Goal: Task Accomplishment & Management: Use online tool/utility

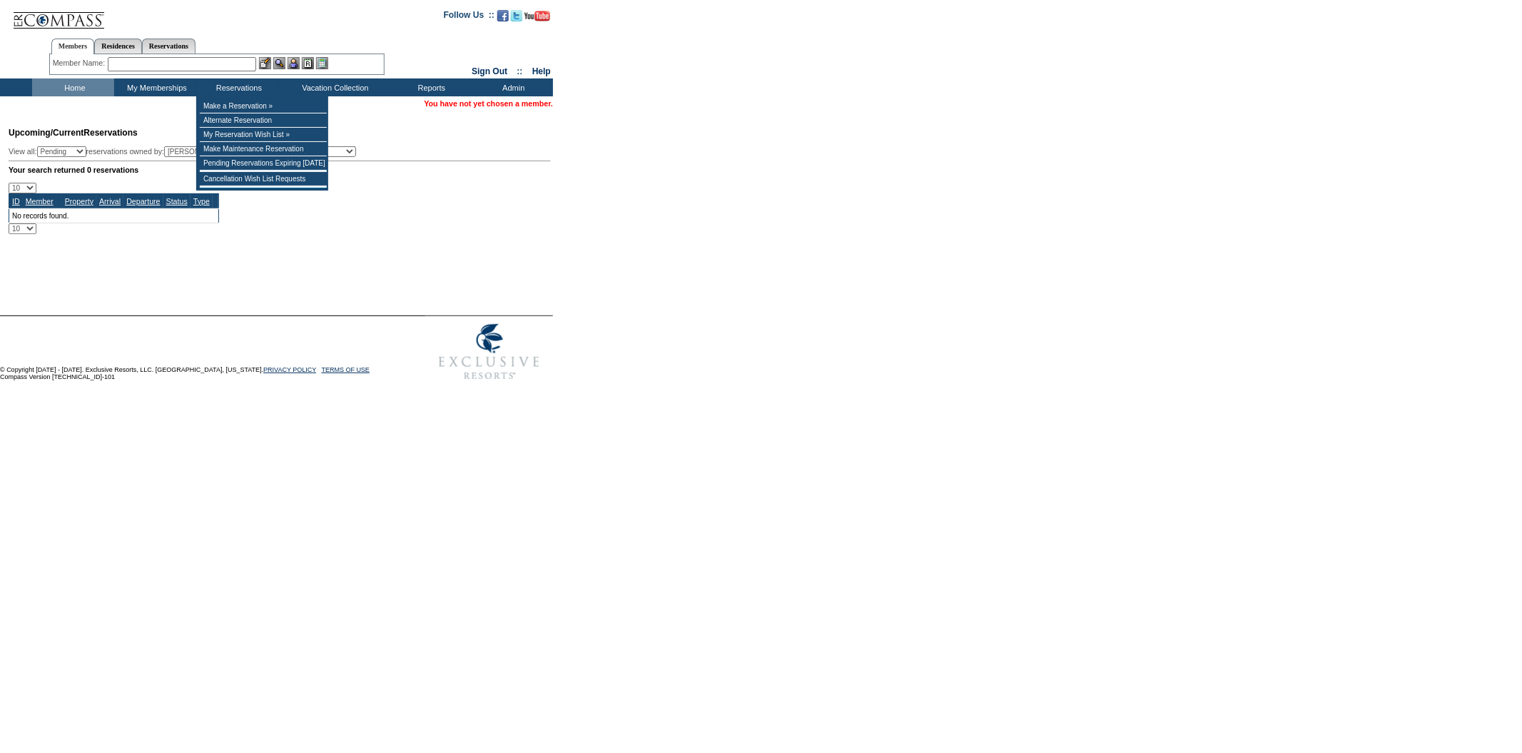
click at [191, 59] on input "text" at bounding box center [182, 64] width 148 height 14
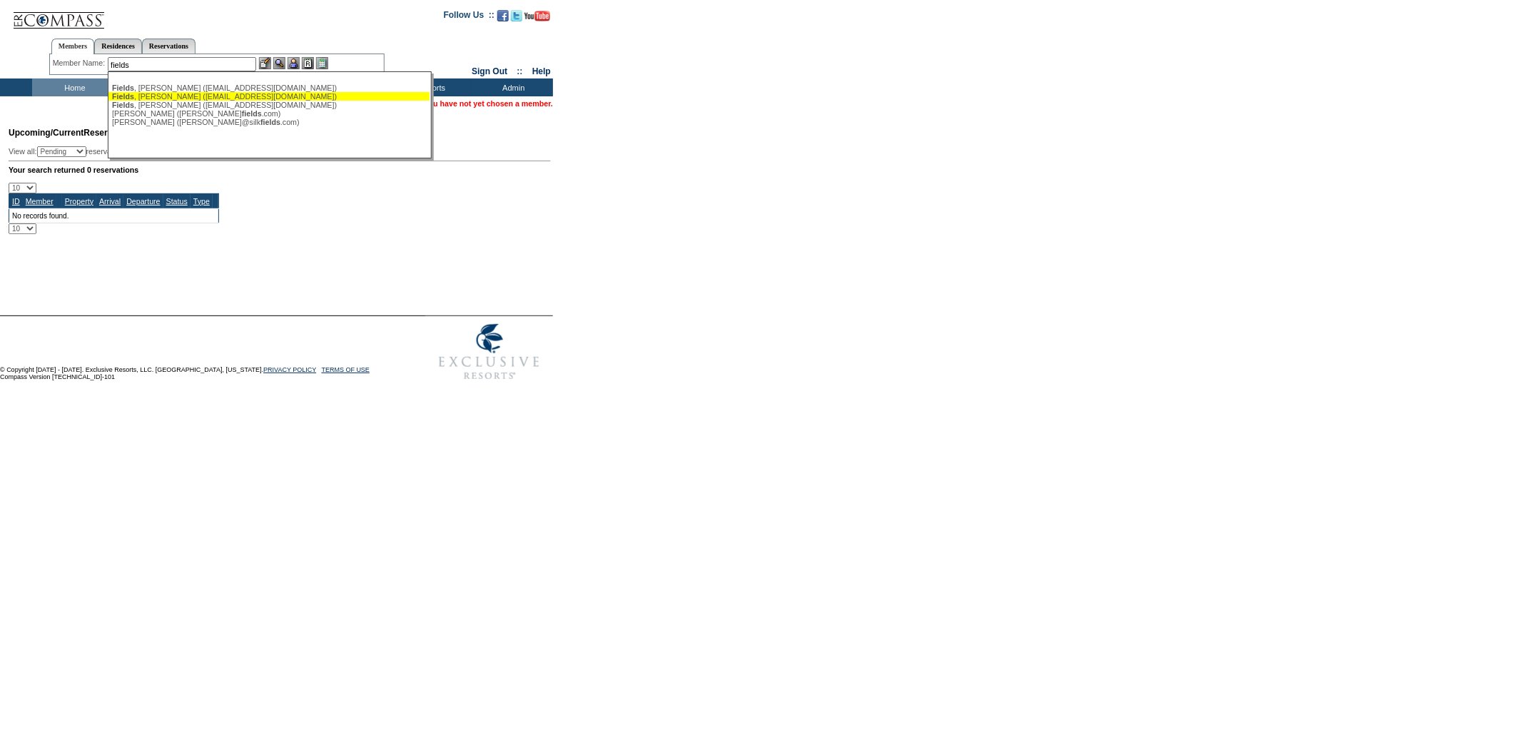
click at [190, 96] on div "Fields , Nicole (nfields47@gmail.com)" at bounding box center [269, 96] width 314 height 9
type input "Fields, Nicole (nfields47@gmail.com)"
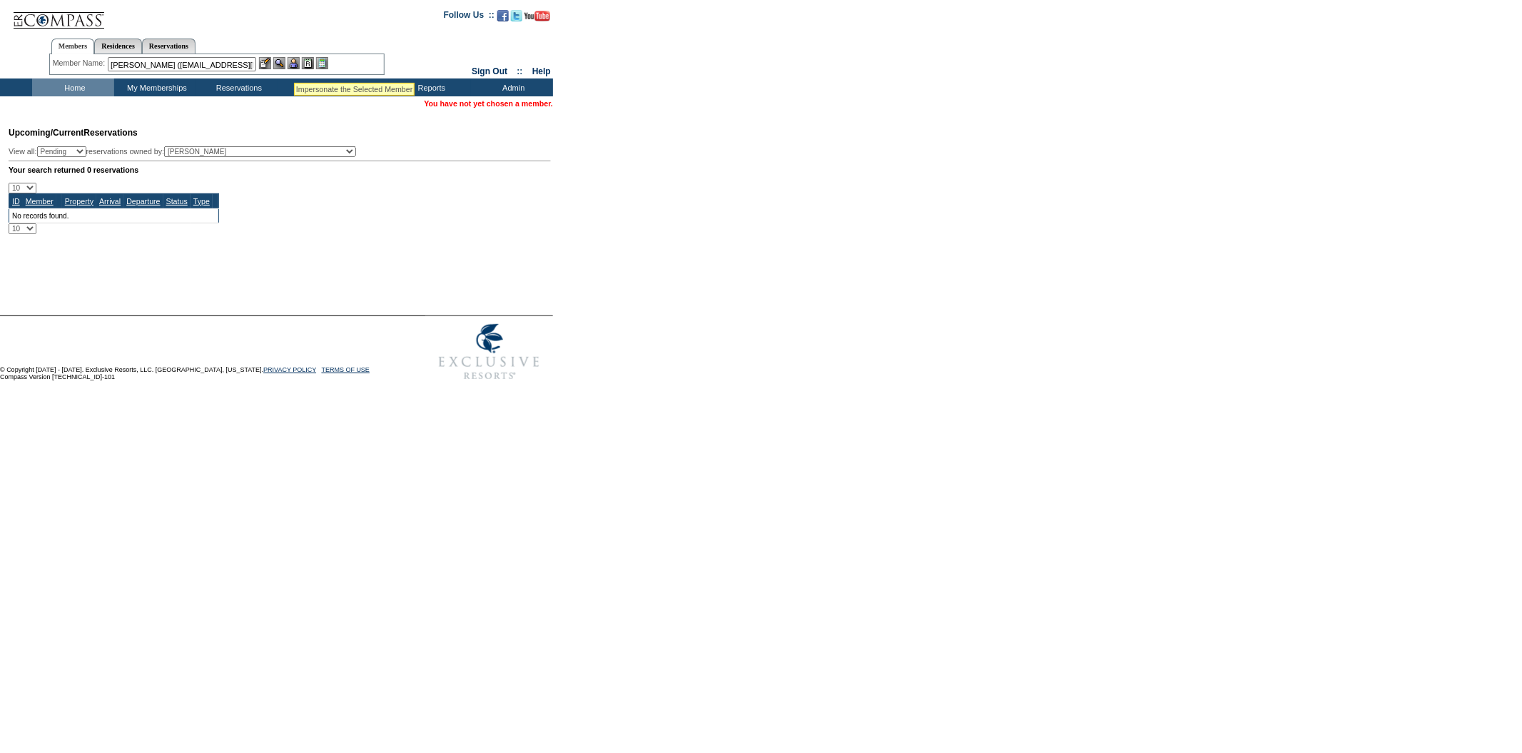
click at [294, 65] on img at bounding box center [294, 63] width 12 height 12
click at [278, 64] on img at bounding box center [279, 63] width 12 height 12
